Goal: Communication & Community: Ask a question

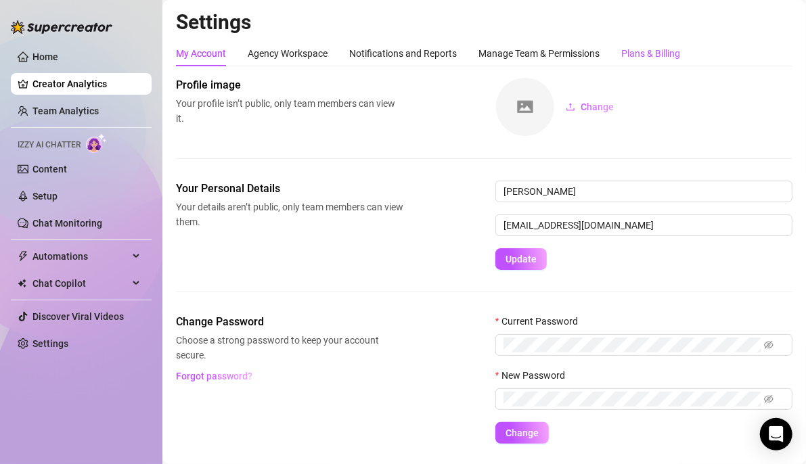
click at [645, 49] on div "Plans & Billing" at bounding box center [650, 53] width 59 height 15
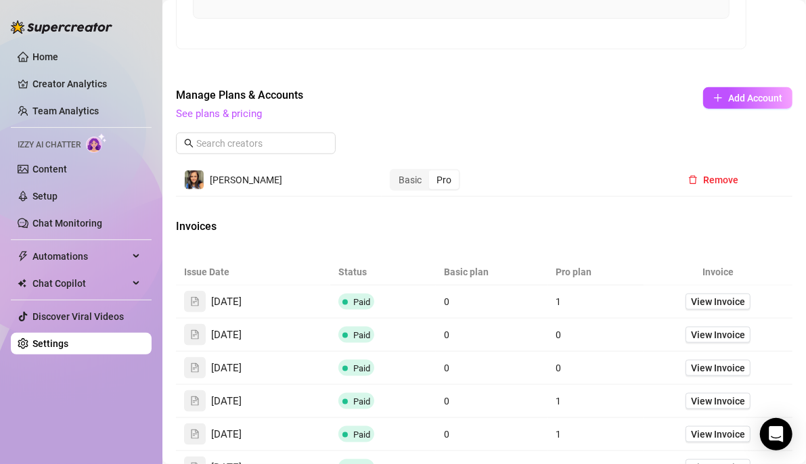
scroll to position [917, 0]
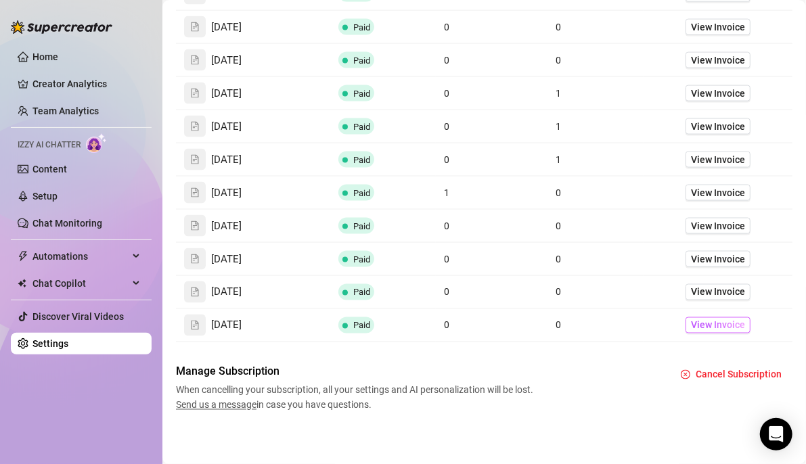
click at [721, 321] on span "View Invoice" at bounding box center [718, 325] width 54 height 15
click at [718, 285] on span "View Invoice" at bounding box center [718, 292] width 54 height 15
click at [706, 252] on span "View Invoice" at bounding box center [718, 259] width 54 height 15
click at [708, 219] on span "View Invoice" at bounding box center [718, 226] width 54 height 15
click at [701, 187] on span "View Invoice" at bounding box center [718, 192] width 54 height 15
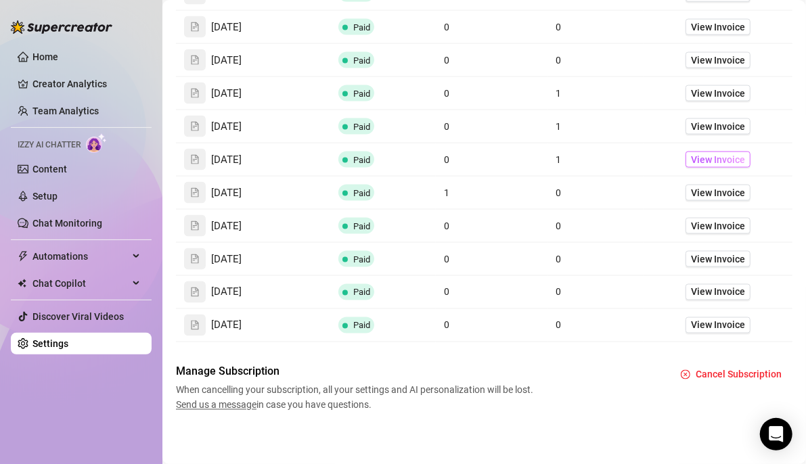
click at [713, 154] on span "View Invoice" at bounding box center [718, 159] width 54 height 15
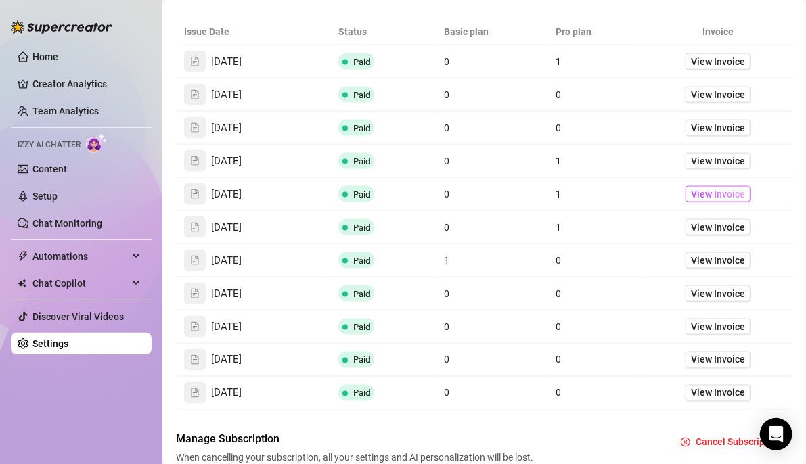
click at [708, 194] on span "View Invoice" at bounding box center [718, 194] width 54 height 15
click at [711, 157] on span "View Invoice" at bounding box center [718, 161] width 54 height 15
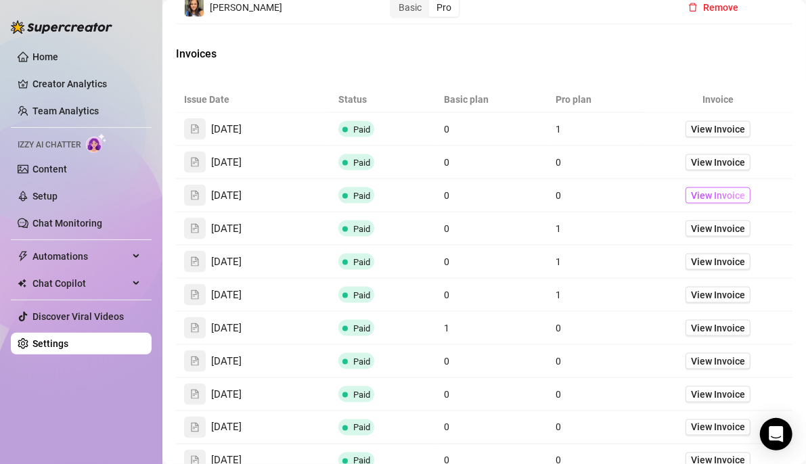
click at [718, 190] on span "View Invoice" at bounding box center [718, 195] width 54 height 15
click at [699, 160] on span "View Invoice" at bounding box center [718, 162] width 54 height 15
click at [712, 121] on link "View Invoice" at bounding box center [718, 129] width 65 height 16
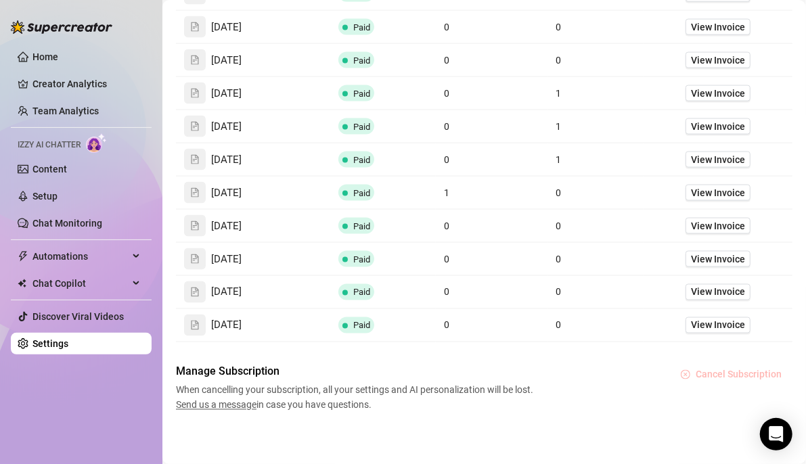
click at [719, 370] on span "Cancel Subscription" at bounding box center [739, 375] width 86 height 11
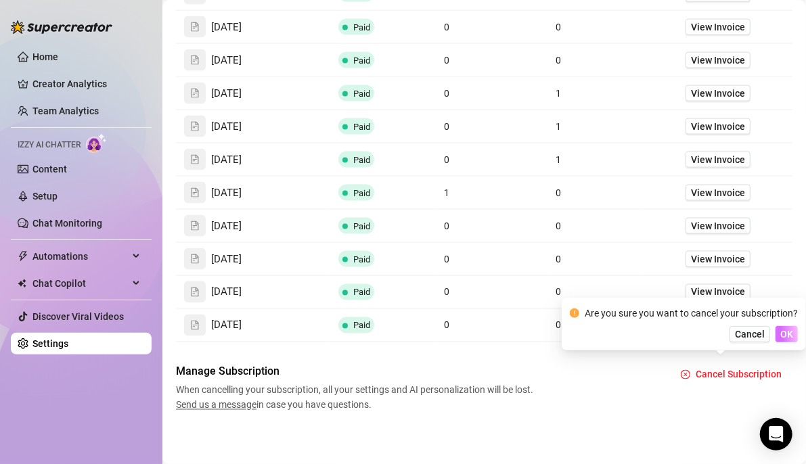
click at [794, 334] on button "OK" at bounding box center [787, 334] width 22 height 16
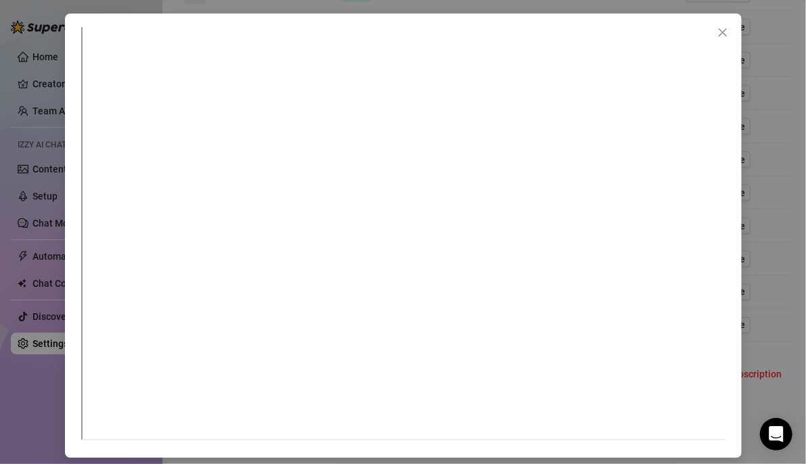
scroll to position [0, 0]
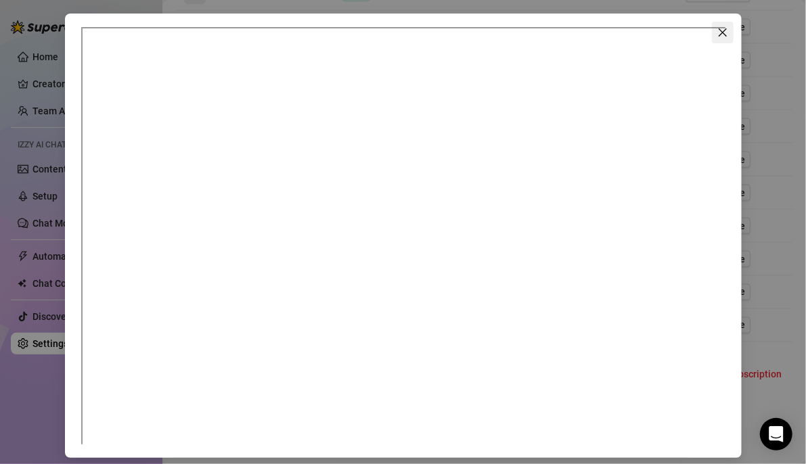
click at [719, 31] on icon "close" at bounding box center [722, 32] width 11 height 11
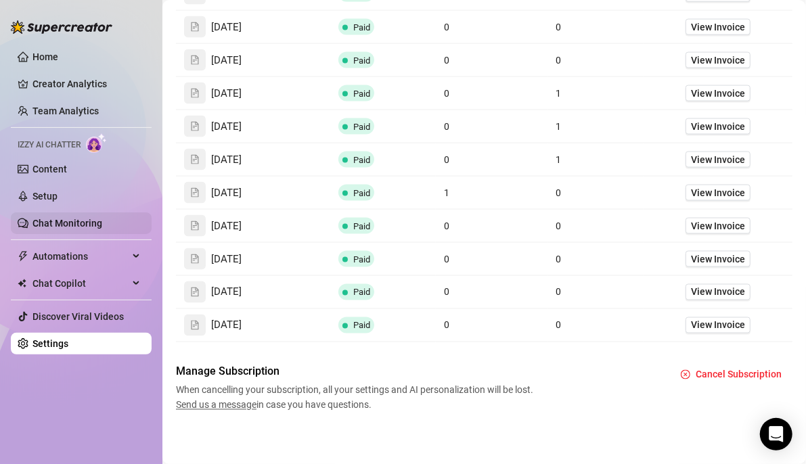
click at [47, 225] on link "Chat Monitoring" at bounding box center [67, 223] width 70 height 11
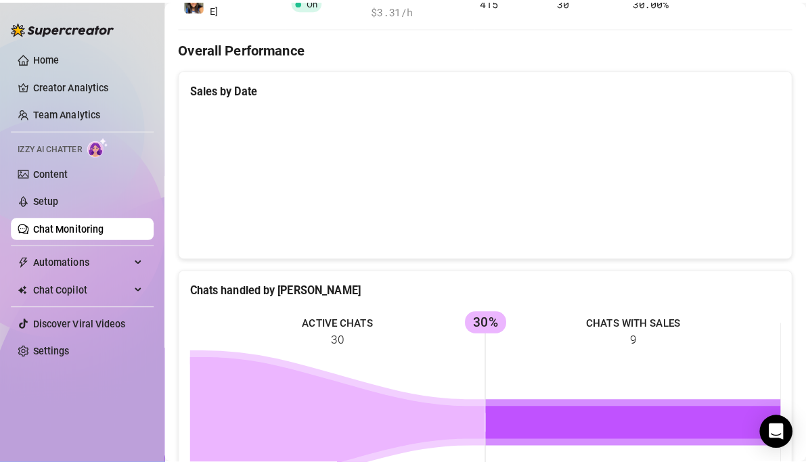
scroll to position [68, 0]
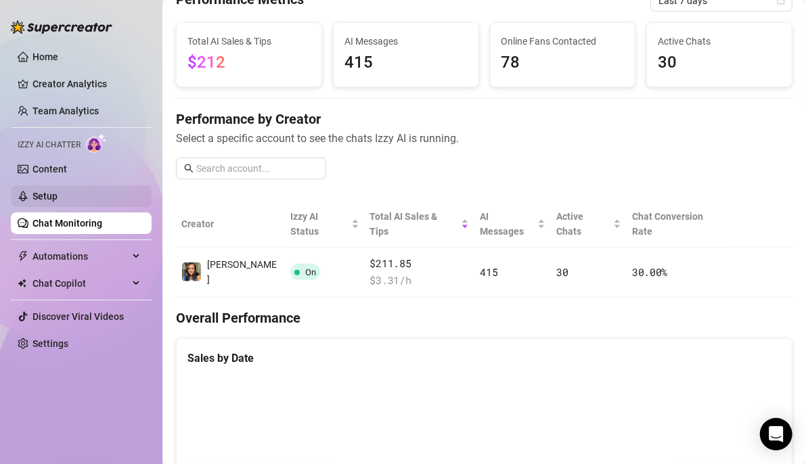
click at [58, 191] on link "Setup" at bounding box center [44, 196] width 25 height 11
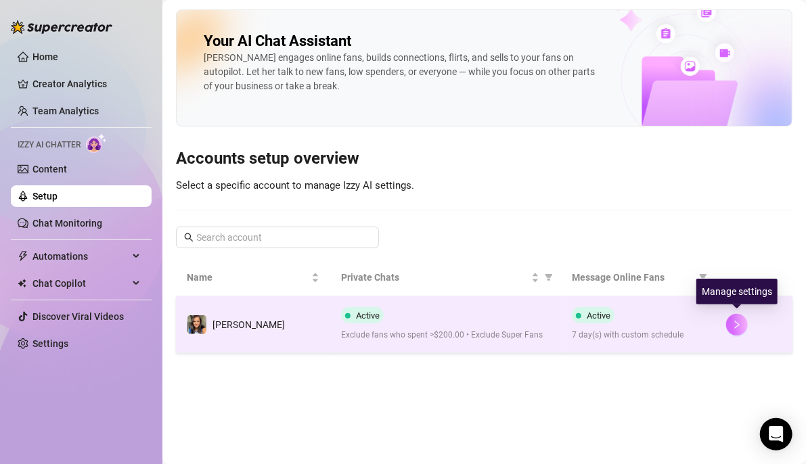
click at [745, 326] on button "button" at bounding box center [737, 325] width 22 height 22
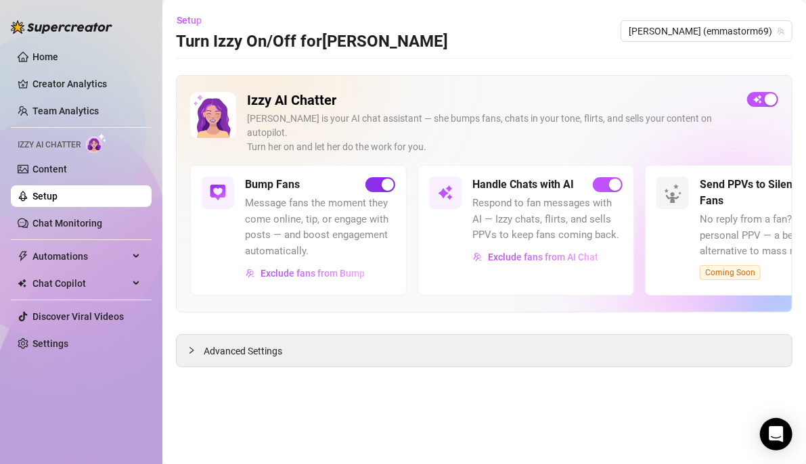
click at [375, 177] on span "button" at bounding box center [380, 184] width 30 height 15
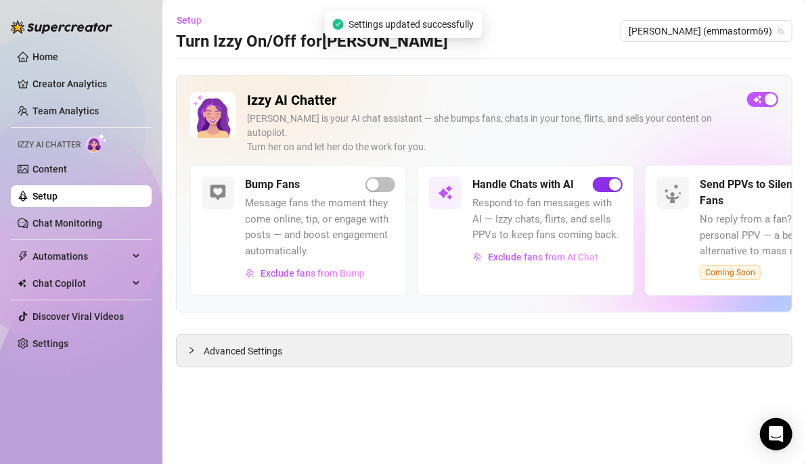
click at [599, 177] on span "button" at bounding box center [608, 184] width 30 height 15
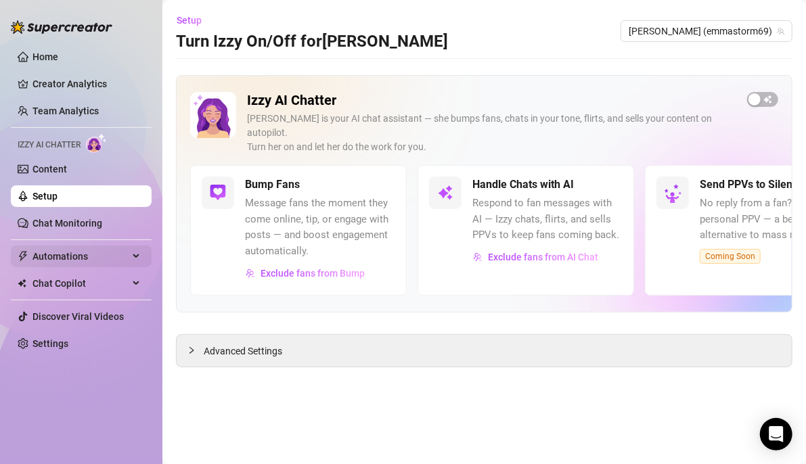
click at [53, 248] on span "Automations" at bounding box center [80, 257] width 96 height 22
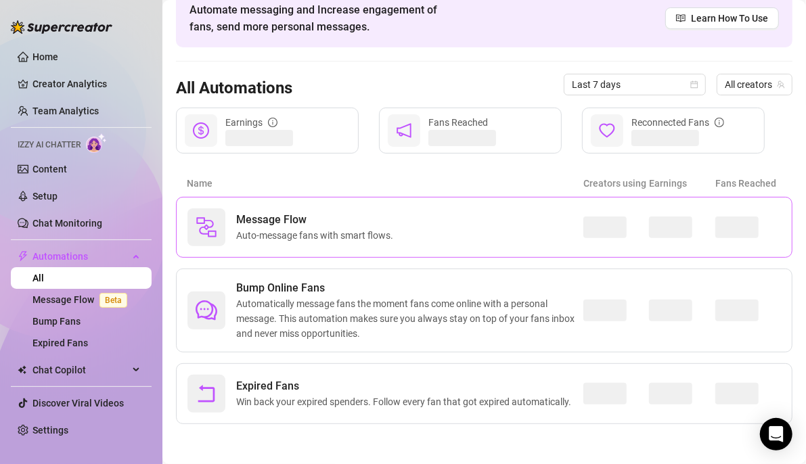
scroll to position [74, 0]
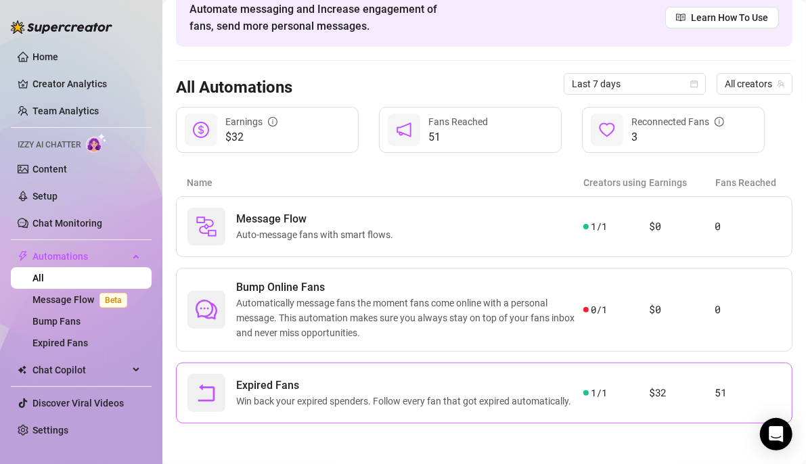
click at [749, 386] on article "51" at bounding box center [748, 393] width 66 height 16
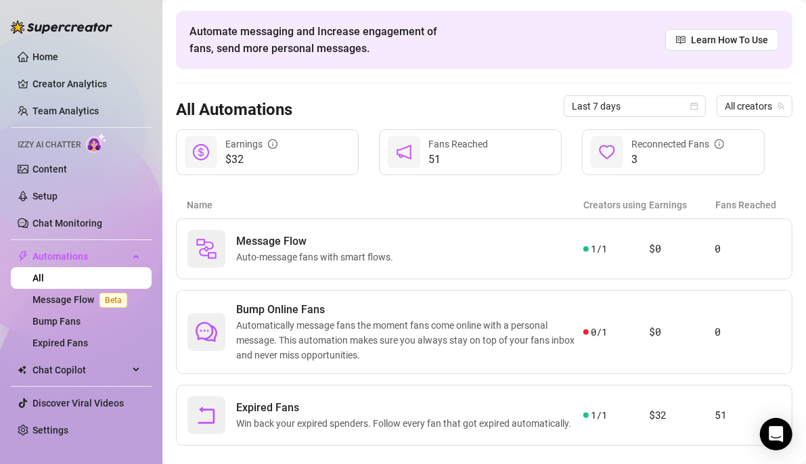
scroll to position [68, 0]
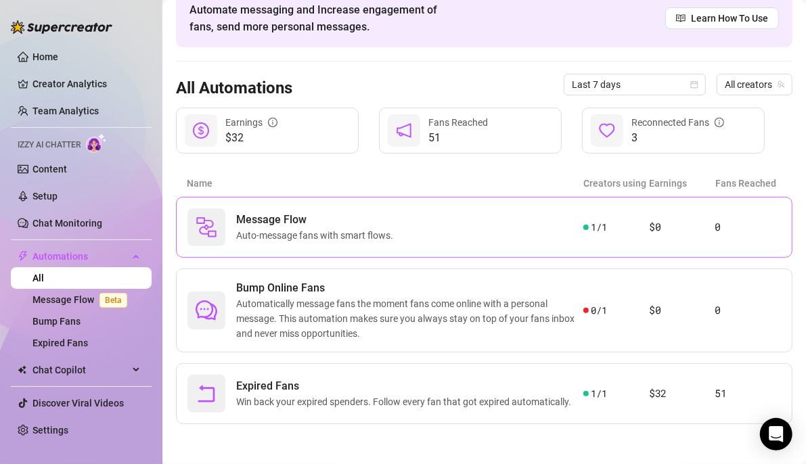
click at [285, 212] on span "Message Flow" at bounding box center [317, 220] width 162 height 16
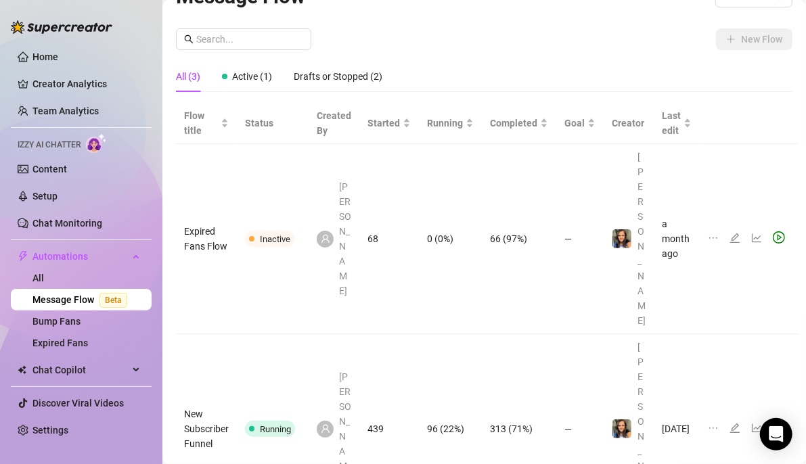
scroll to position [45, 0]
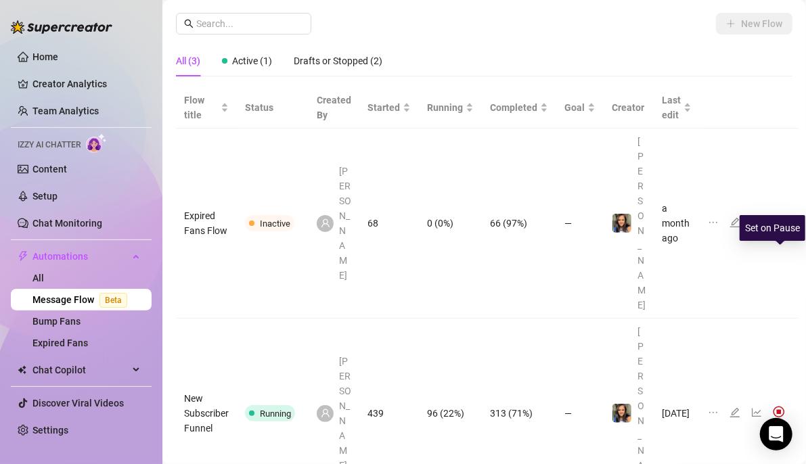
click at [780, 406] on img at bounding box center [779, 412] width 12 height 12
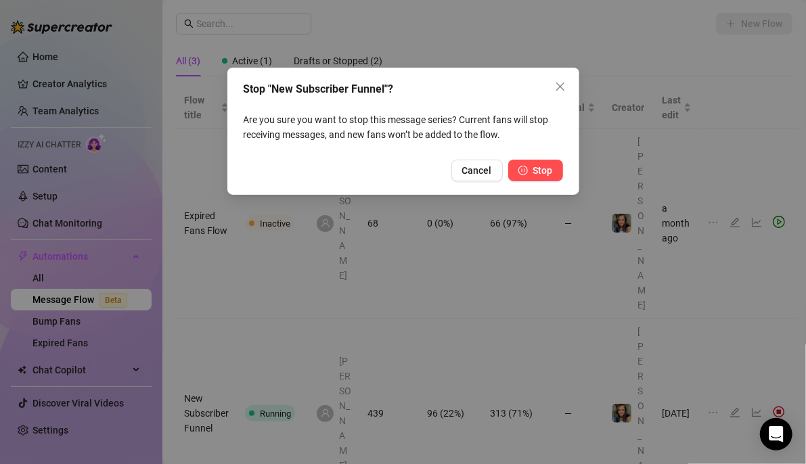
click at [549, 169] on span "Stop" at bounding box center [543, 170] width 20 height 11
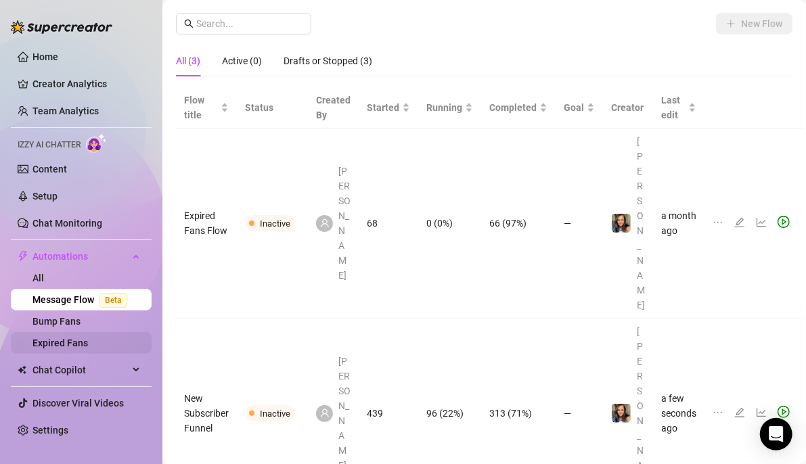
click at [71, 338] on link "Expired Fans" at bounding box center [60, 343] width 56 height 11
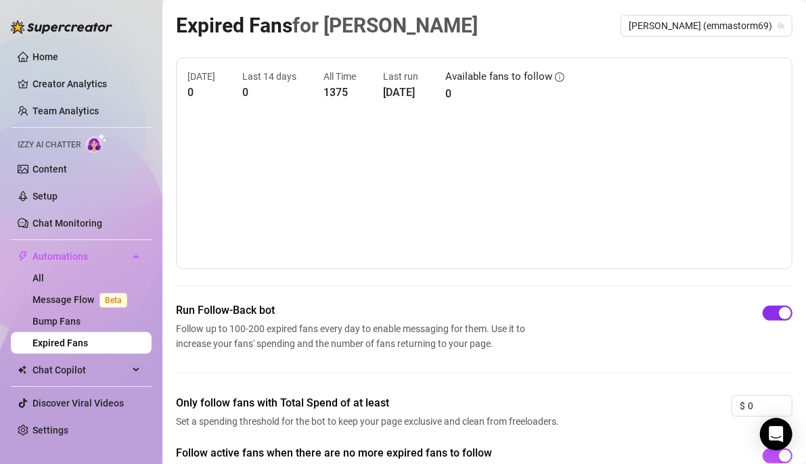
click at [763, 313] on span "button" at bounding box center [778, 313] width 30 height 15
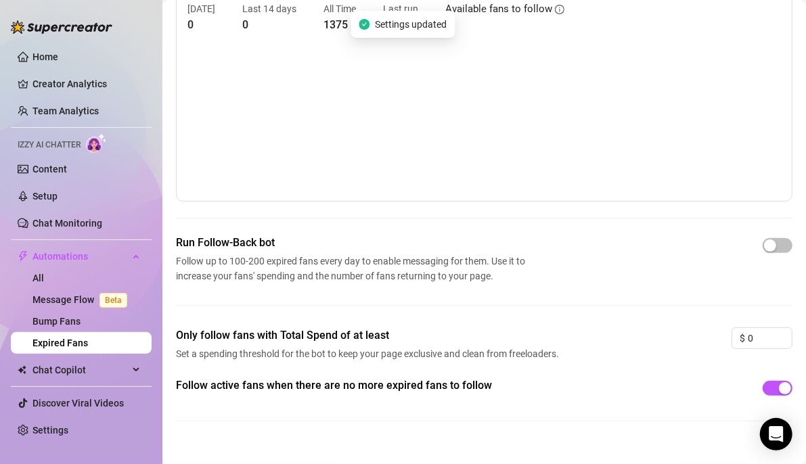
scroll to position [86, 0]
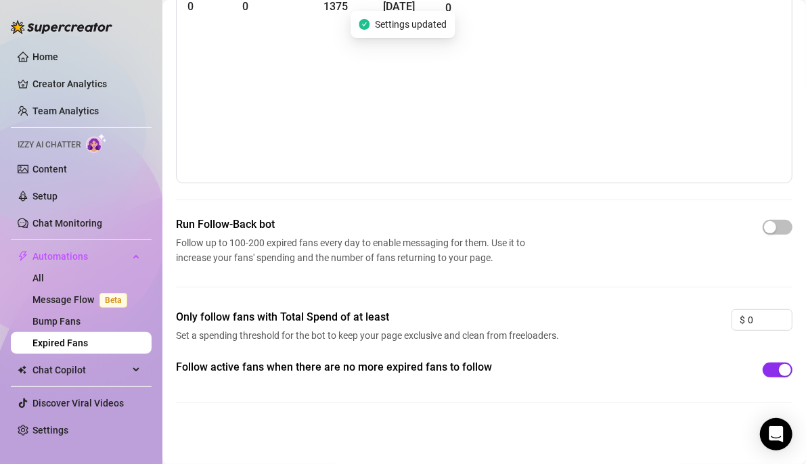
click at [763, 371] on span "button" at bounding box center [778, 370] width 30 height 15
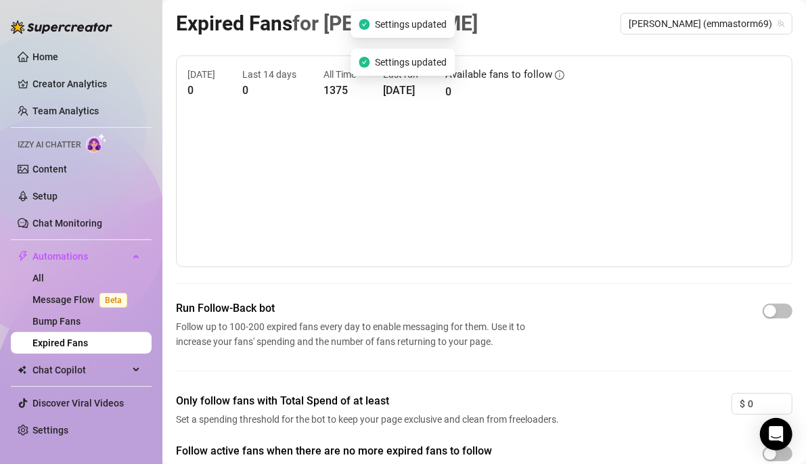
scroll to position [0, 0]
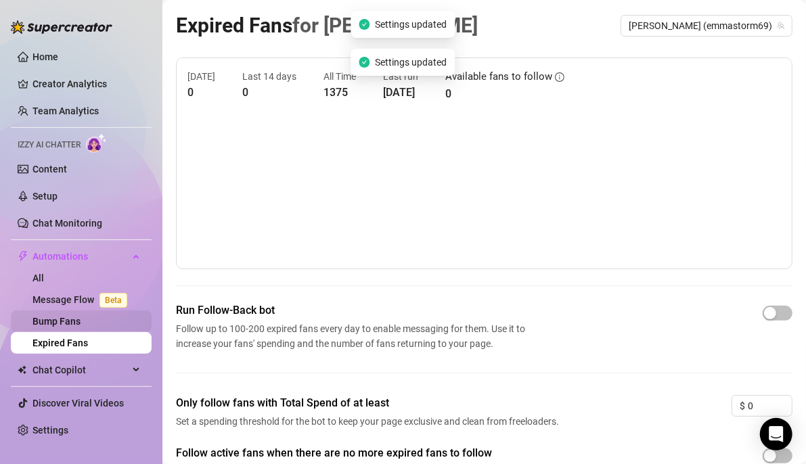
click at [79, 316] on link "Bump Fans" at bounding box center [56, 321] width 48 height 11
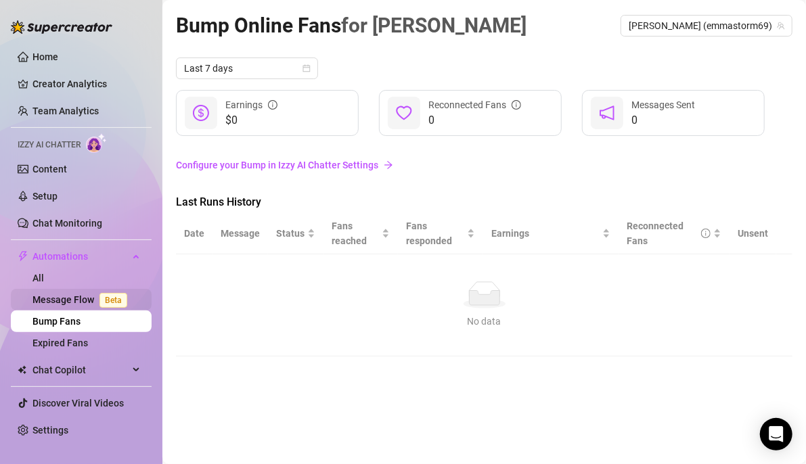
click at [78, 298] on link "Message Flow Beta" at bounding box center [82, 299] width 100 height 11
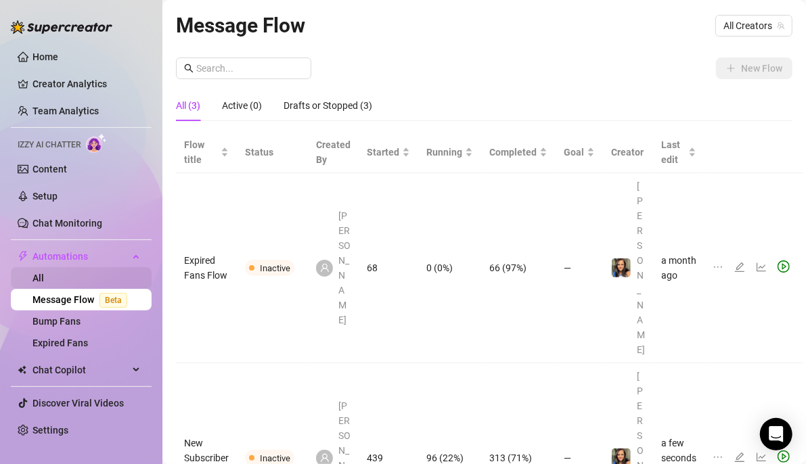
click at [44, 278] on link "All" at bounding box center [38, 278] width 12 height 11
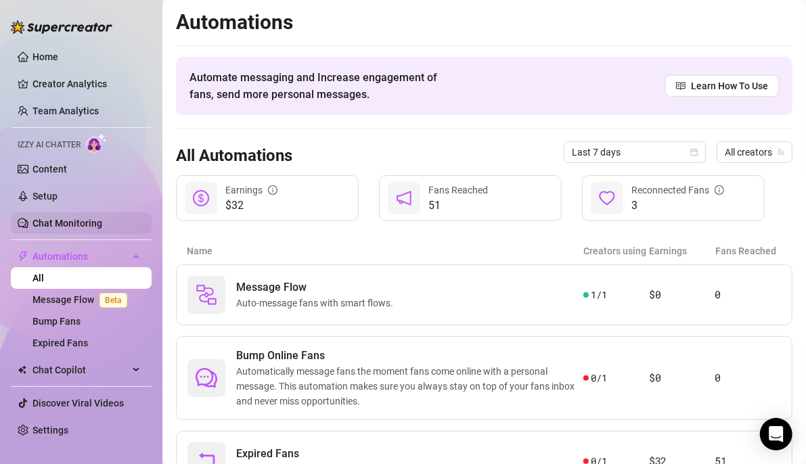
click at [55, 223] on link "Chat Monitoring" at bounding box center [67, 223] width 70 height 11
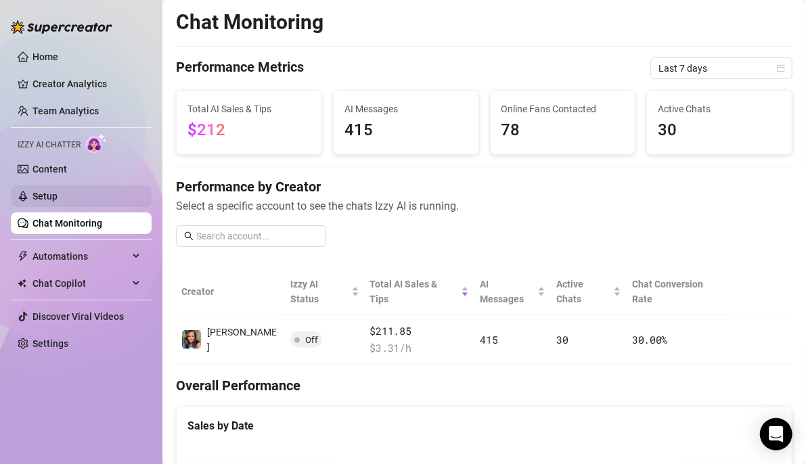
click at [56, 191] on link "Setup" at bounding box center [44, 196] width 25 height 11
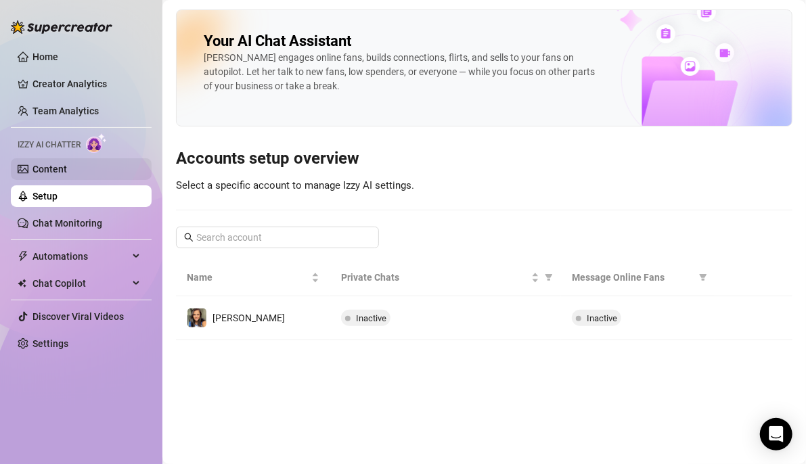
click at [58, 170] on link "Content" at bounding box center [49, 169] width 35 height 11
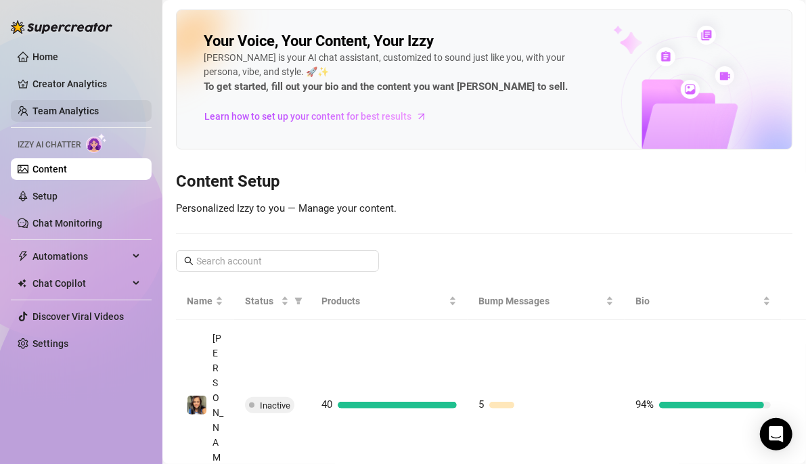
click at [68, 112] on link "Team Analytics" at bounding box center [65, 111] width 66 height 11
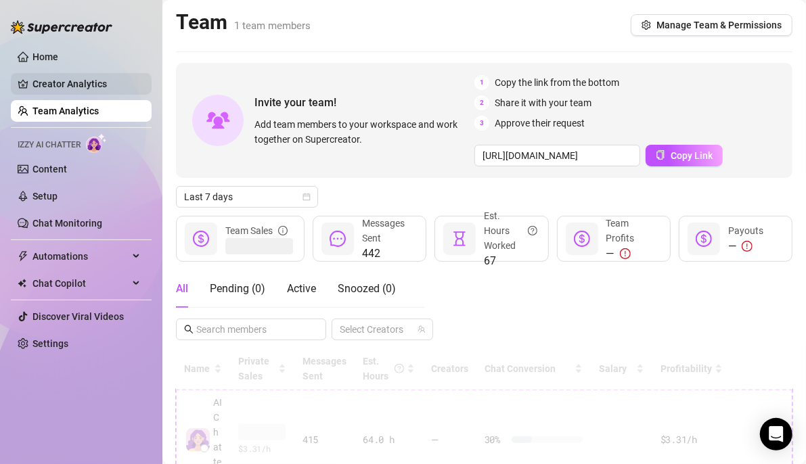
click at [72, 79] on link "Creator Analytics" at bounding box center [86, 84] width 108 height 22
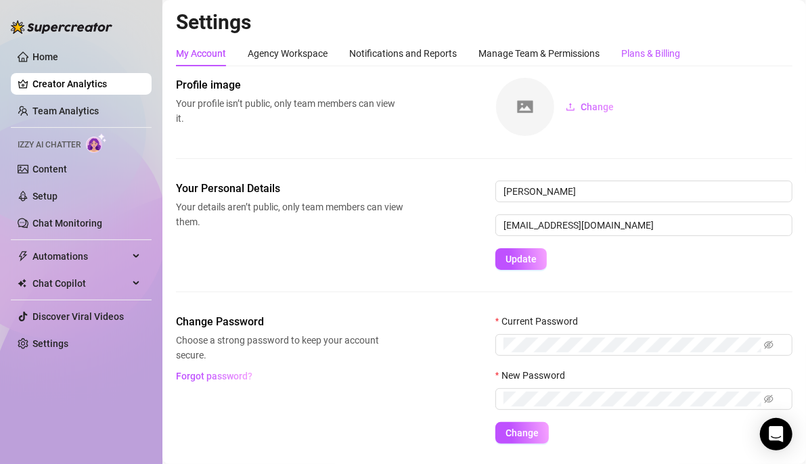
click at [659, 51] on div "Plans & Billing" at bounding box center [650, 53] width 59 height 15
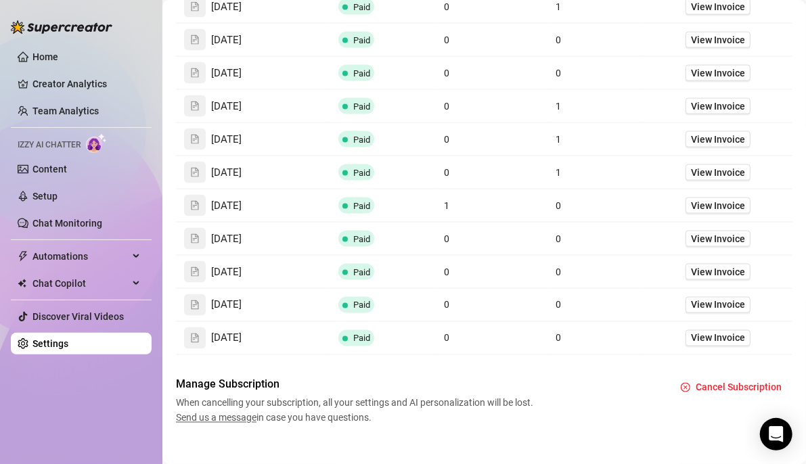
scroll to position [917, 0]
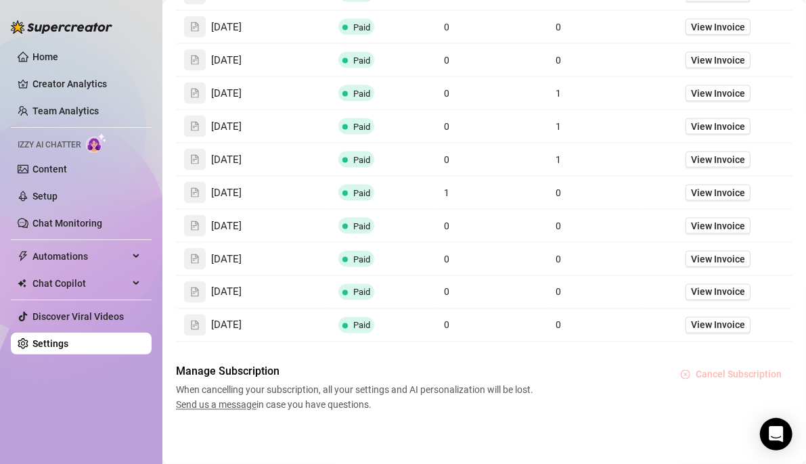
click at [728, 370] on span "Cancel Subscription" at bounding box center [739, 375] width 86 height 11
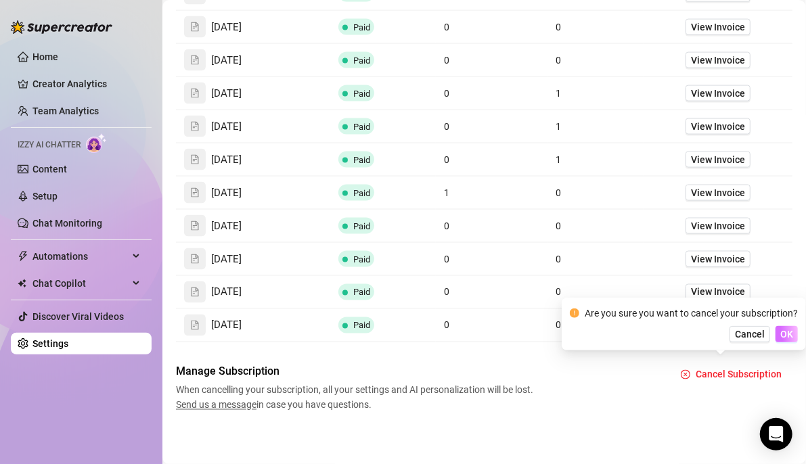
click at [782, 330] on span "OK" at bounding box center [786, 334] width 13 height 11
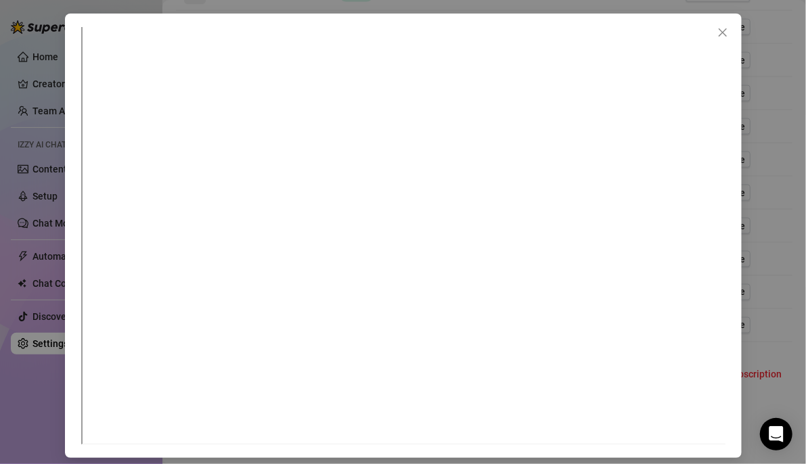
scroll to position [0, 0]
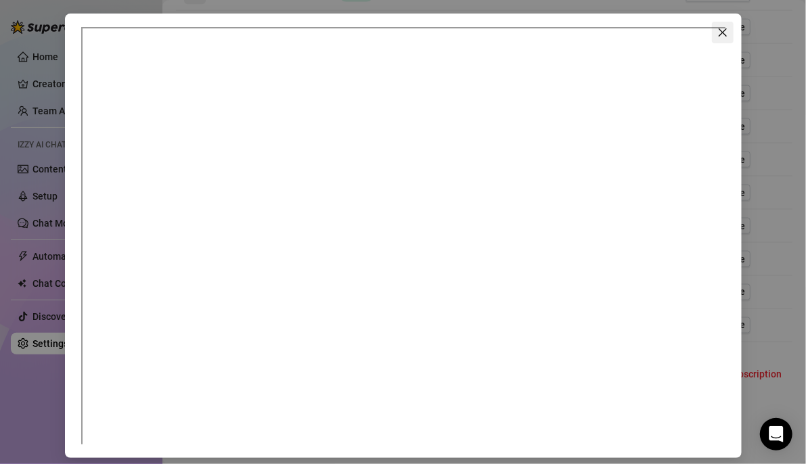
click at [718, 26] on button "Close" at bounding box center [723, 33] width 22 height 22
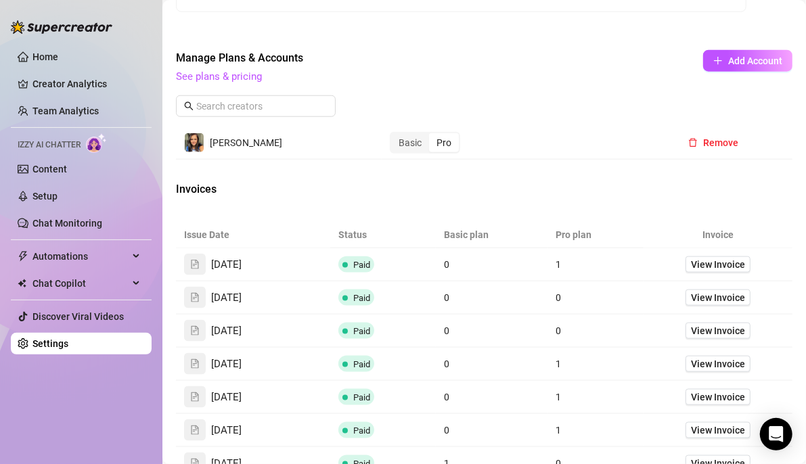
scroll to position [917, 0]
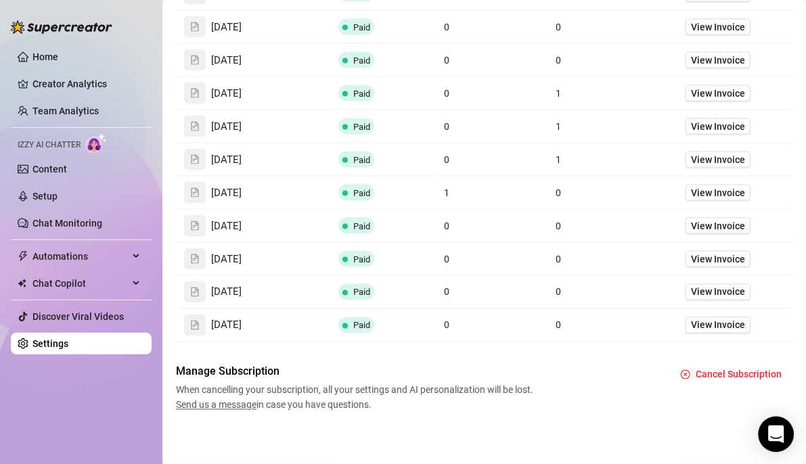
click at [773, 435] on icon "Open Intercom Messenger" at bounding box center [776, 435] width 16 height 18
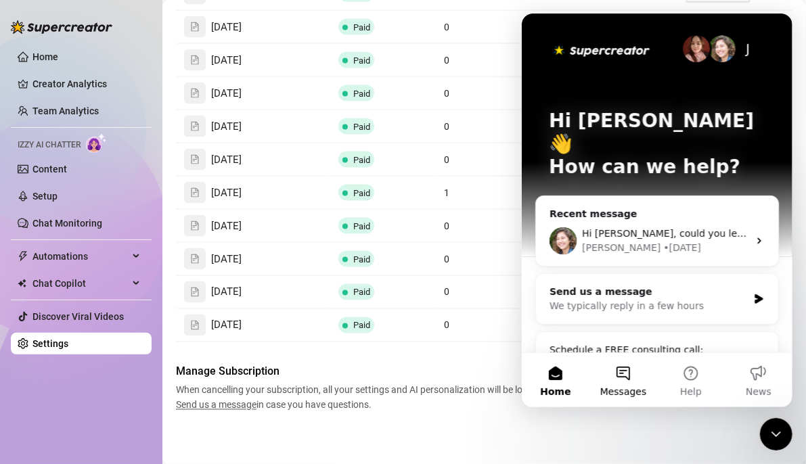
scroll to position [0, 0]
click at [623, 380] on button "Messages" at bounding box center [623, 380] width 68 height 54
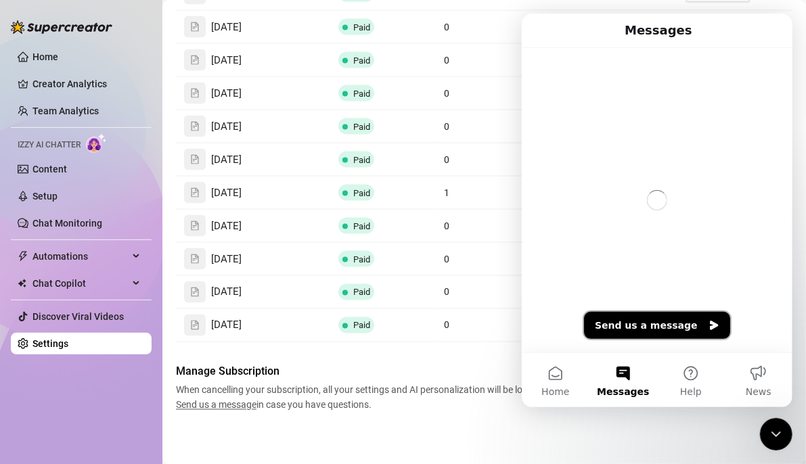
click at [653, 317] on button "Send us a message" at bounding box center [656, 325] width 146 height 27
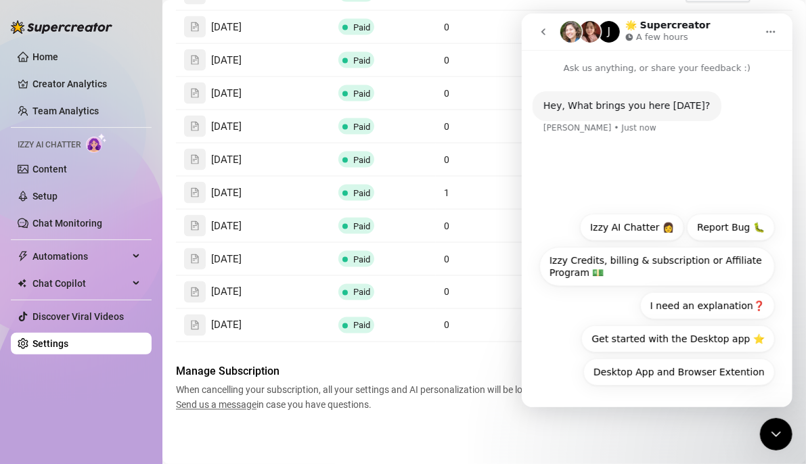
click at [684, 161] on div "Hey, What brings you here [DATE]? [PERSON_NAME] • Just now" at bounding box center [656, 140] width 271 height 130
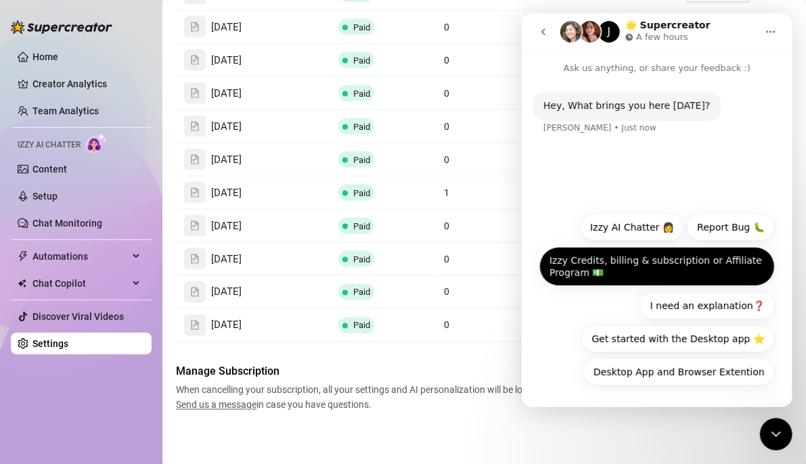
click at [738, 266] on button "Izzy Credits, billing & subscription or Affiliate Program 💵" at bounding box center [657, 266] width 236 height 39
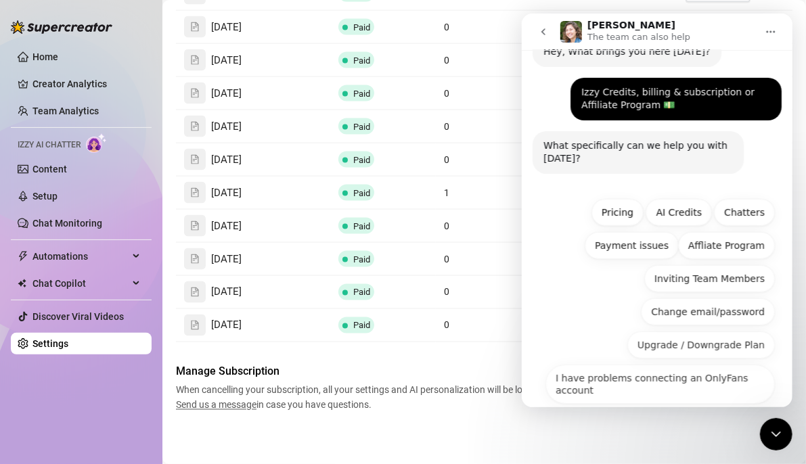
scroll to position [60, 0]
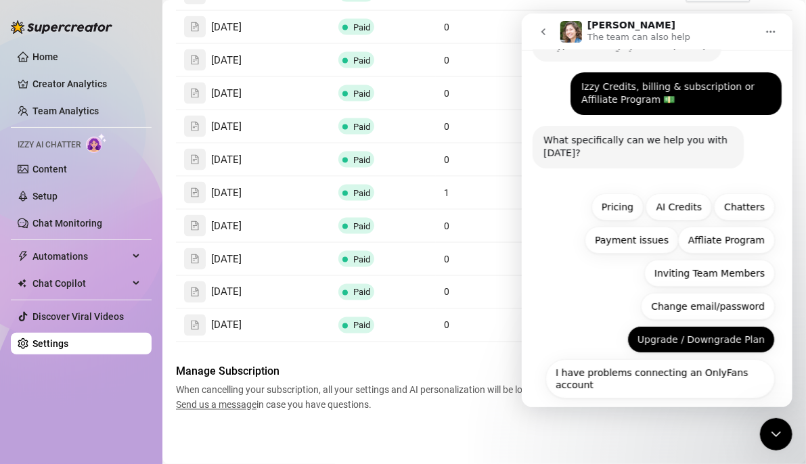
click at [684, 336] on button "Upgrade / Downgrade Plan" at bounding box center [701, 339] width 148 height 27
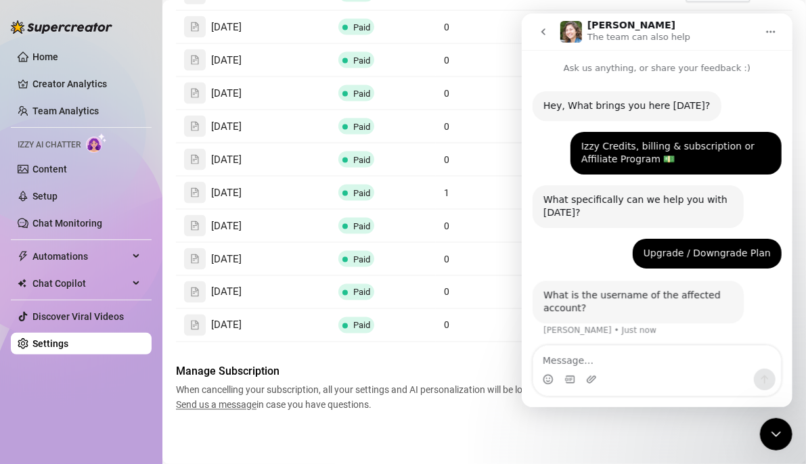
scroll to position [4, 0]
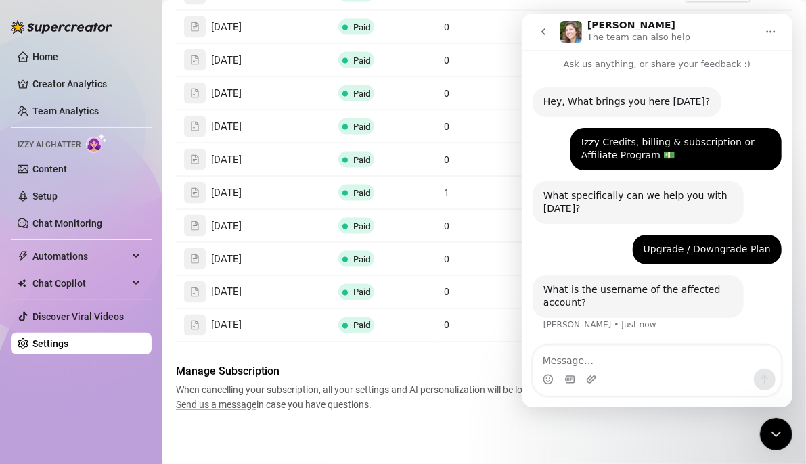
click at [650, 359] on textarea "Message…" at bounding box center [657, 357] width 248 height 23
type textarea "@emmastorm69"
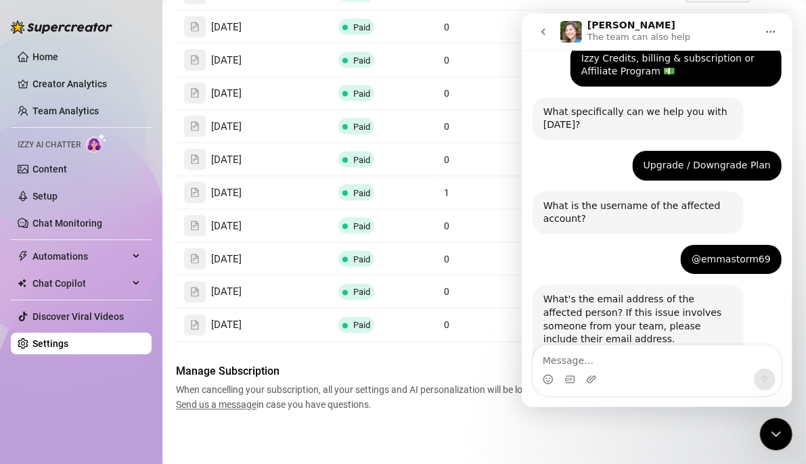
scroll to position [158, 0]
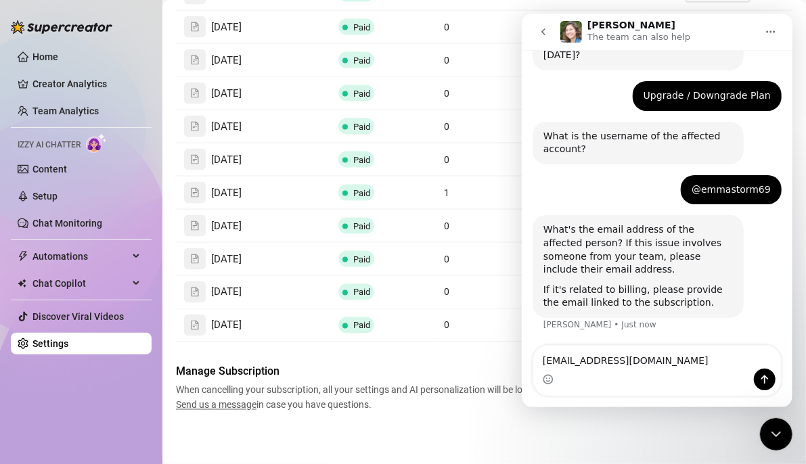
type textarea "[EMAIL_ADDRESS][DOMAIN_NAME]"
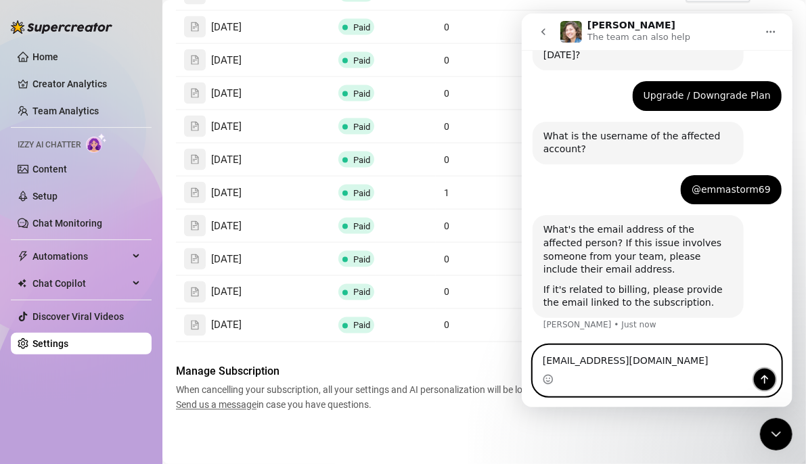
click at [770, 376] on icon "Send a message…" at bounding box center [764, 379] width 11 height 11
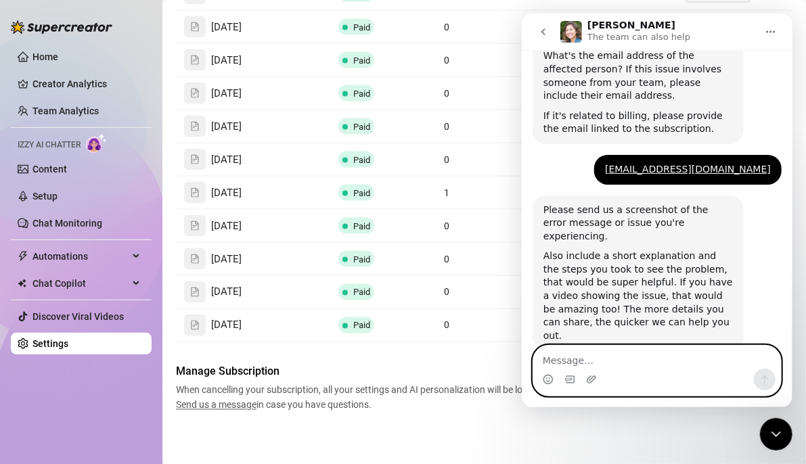
scroll to position [338, 0]
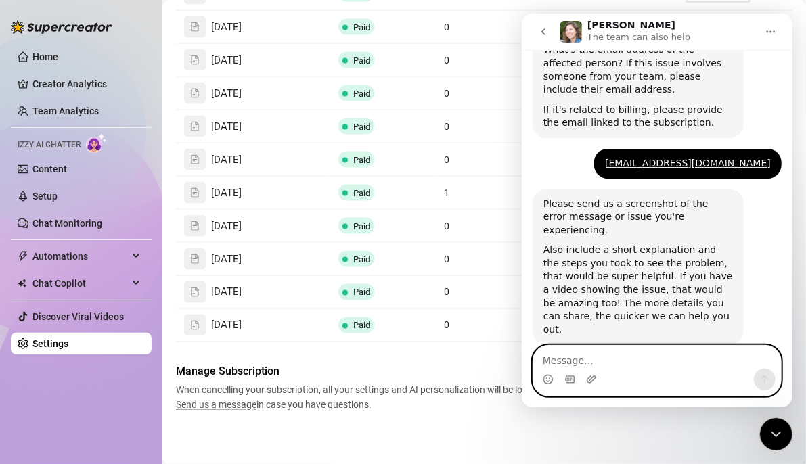
click at [619, 359] on textarea "Message…" at bounding box center [657, 357] width 248 height 23
type textarea "I would like to pause my subscription please."
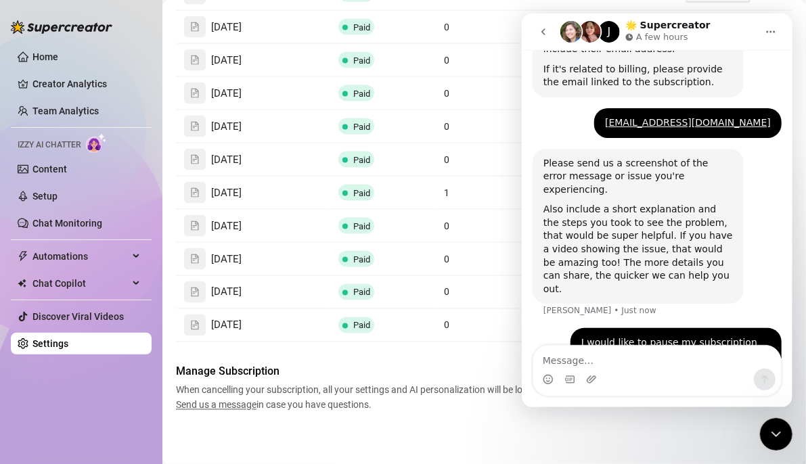
click at [784, 433] on div "Close Intercom Messenger" at bounding box center [775, 434] width 32 height 32
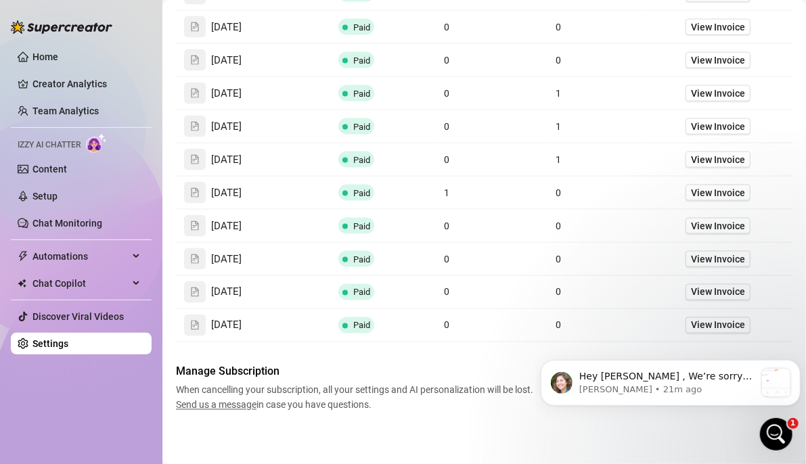
scroll to position [691, 0]
click at [681, 382] on p "Hey [PERSON_NAME] , We’re sorry you are leaving! We believe in our platform and…" at bounding box center [667, 377] width 176 height 14
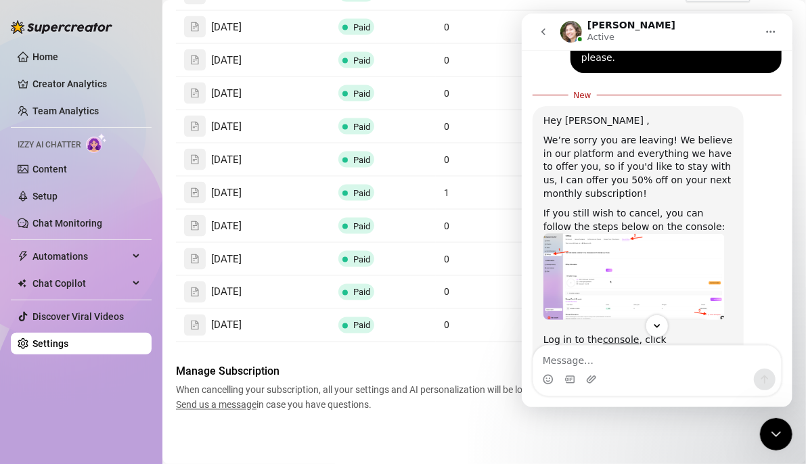
scroll to position [713, 0]
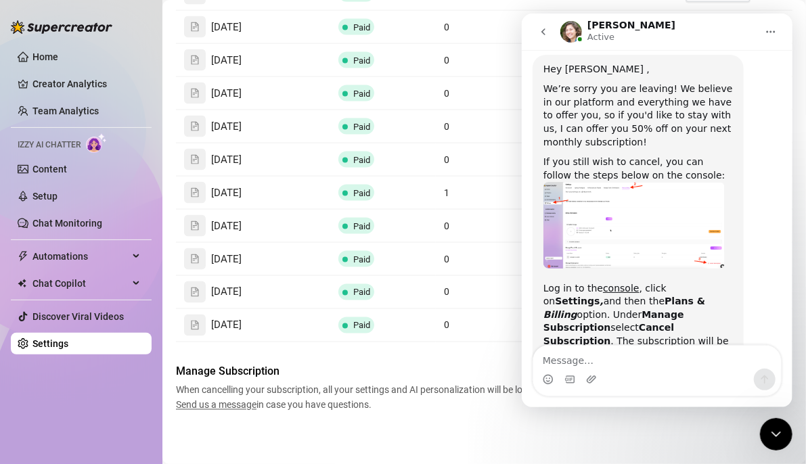
click at [663, 182] on img "Ella says…" at bounding box center [633, 225] width 181 height 86
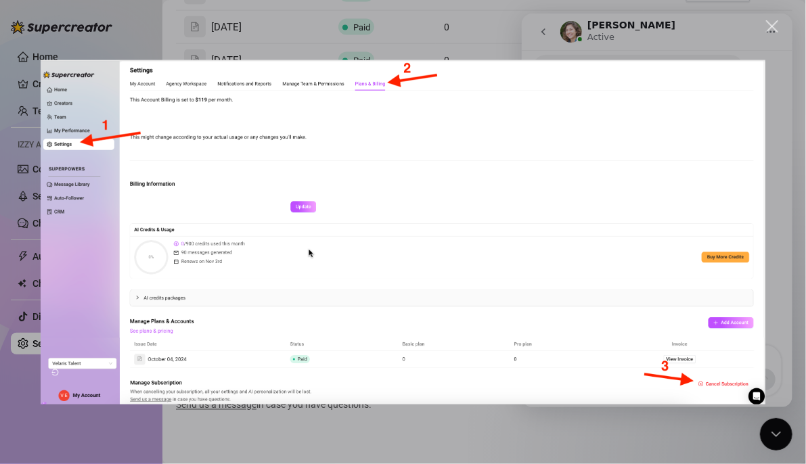
click at [772, 20] on div "Intercom messenger" at bounding box center [403, 232] width 806 height 464
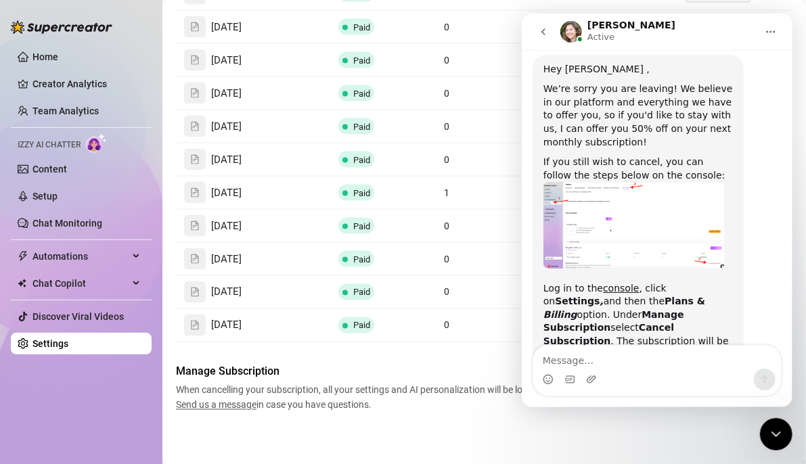
click at [780, 433] on icon "Close Intercom Messenger" at bounding box center [776, 434] width 16 height 16
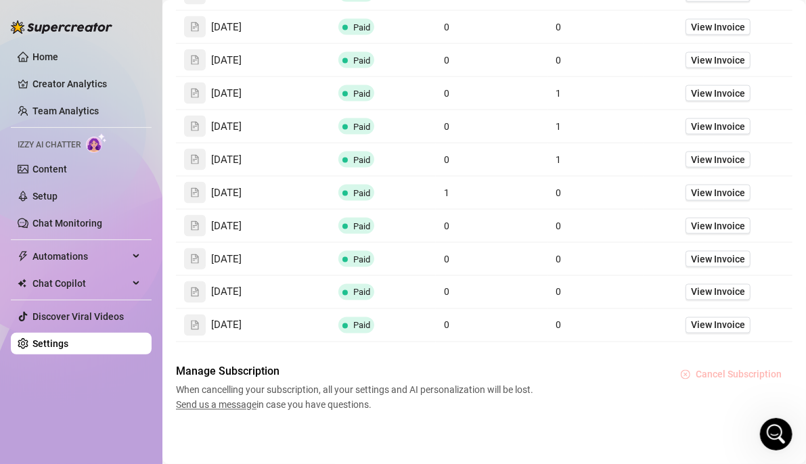
click at [741, 371] on span "Cancel Subscription" at bounding box center [739, 375] width 86 height 11
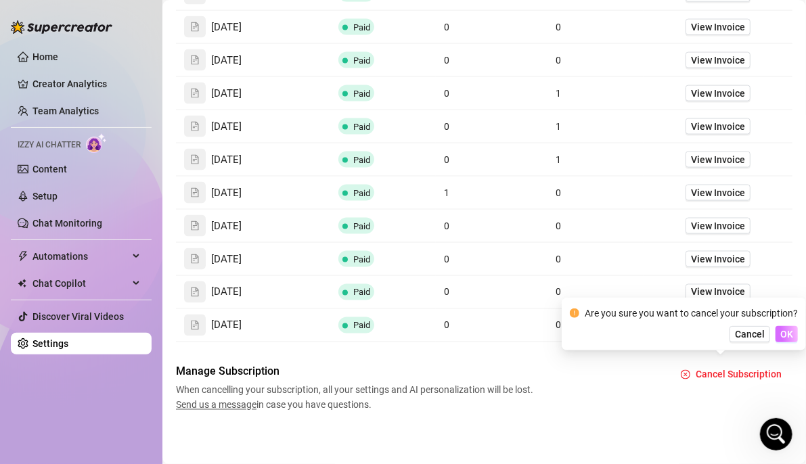
click at [790, 332] on span "OK" at bounding box center [786, 334] width 13 height 11
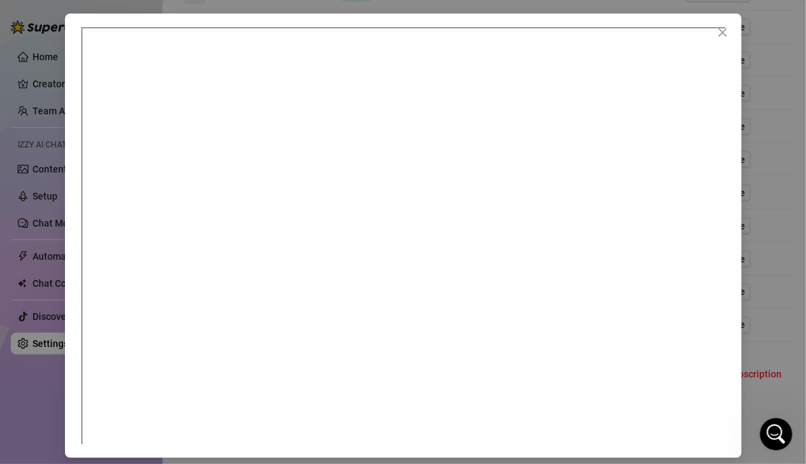
click at [766, 433] on icon "Open Intercom Messenger" at bounding box center [776, 434] width 22 height 22
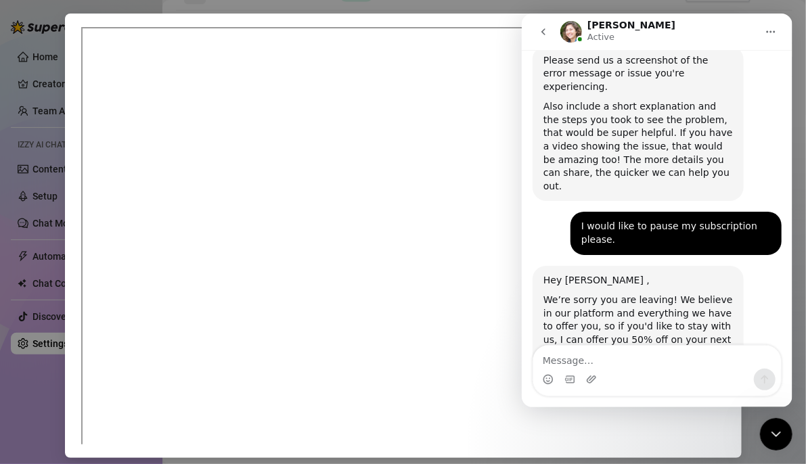
scroll to position [691, 0]
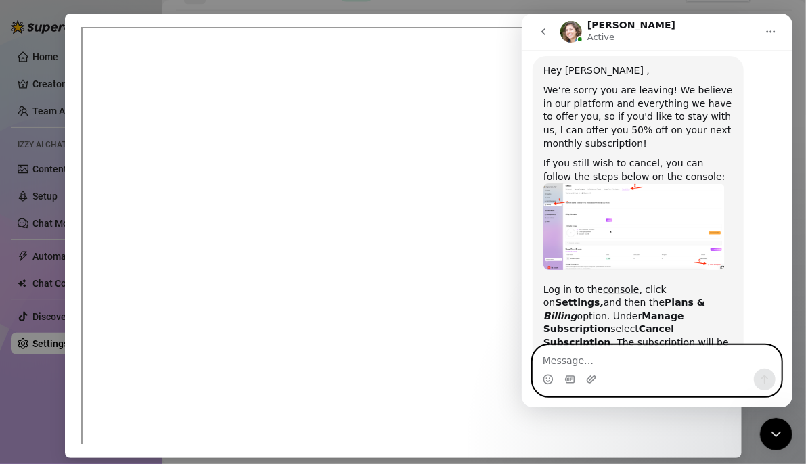
click at [623, 366] on textarea "Message…" at bounding box center [657, 357] width 248 height 23
type textarea "i"
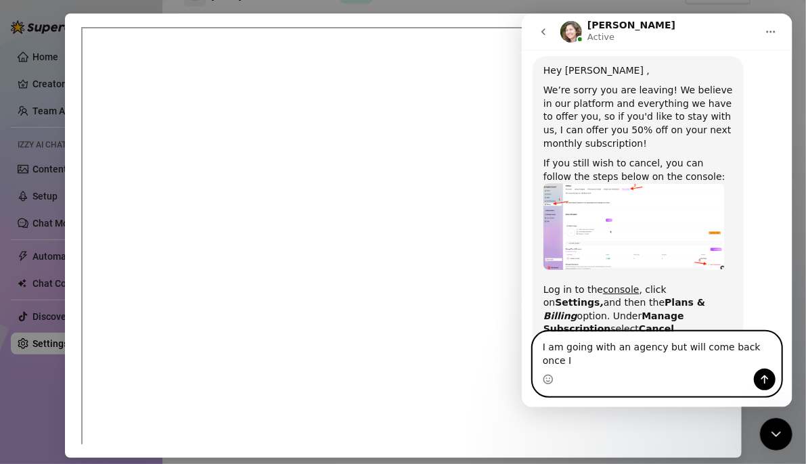
scroll to position [917, 0]
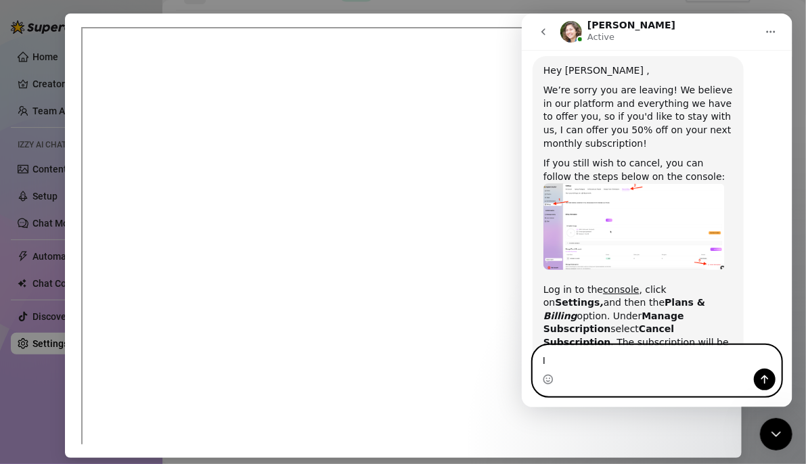
type textarea "I"
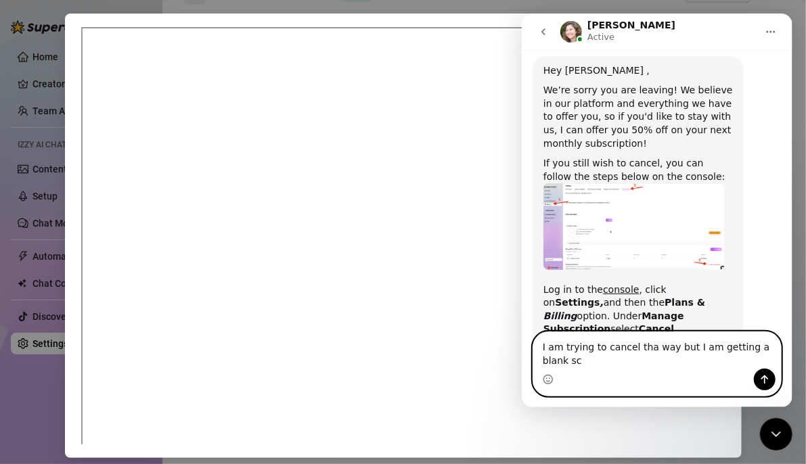
scroll to position [705, 0]
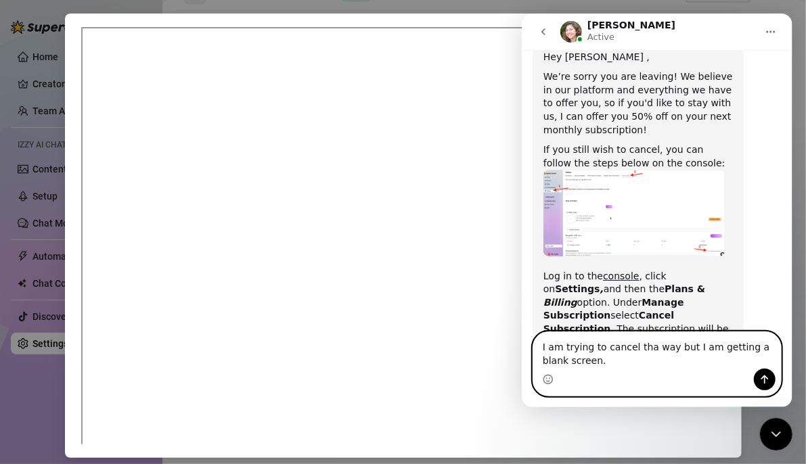
click at [644, 348] on textarea "I am trying to cancel tha way but I am getting a blank screen." at bounding box center [657, 350] width 248 height 37
type textarea "I am trying to cancel that way but I am getting a blank screen."
click at [657, 359] on textarea "I am trying to cancel that way but I am getting a blank screen." at bounding box center [657, 350] width 248 height 37
paste textarea "Message…"
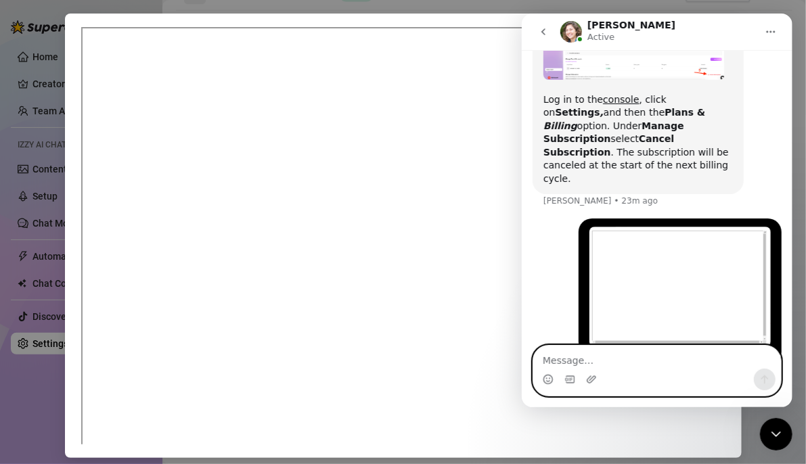
scroll to position [883, 0]
